Goal: Information Seeking & Learning: Learn about a topic

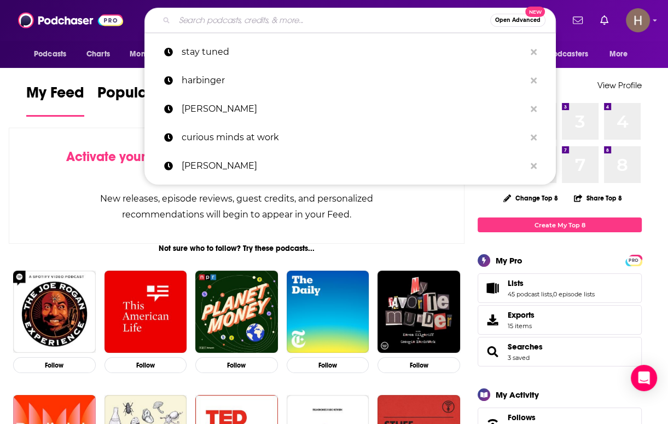
click at [416, 18] on input "Search podcasts, credits, & more..." at bounding box center [333, 20] width 316 height 18
paste input "[PERSON_NAME] podcast"
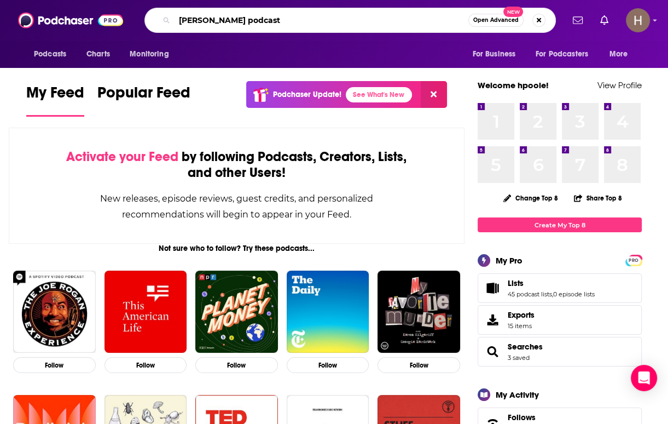
type input "[PERSON_NAME] podcast"
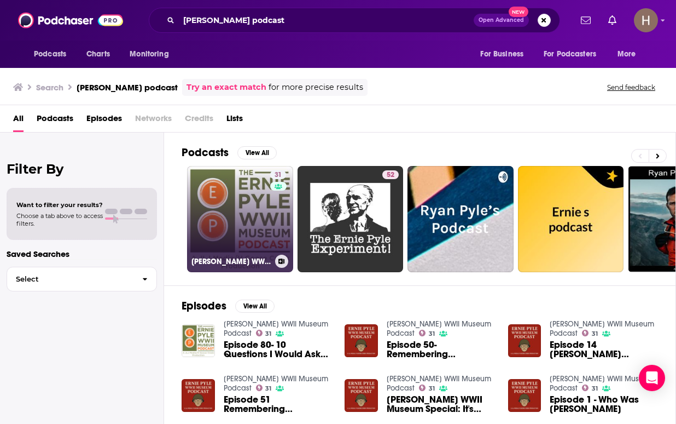
click at [223, 224] on link "31 [PERSON_NAME] WWII Museum Podcast" at bounding box center [240, 219] width 106 height 106
